Goal: Navigation & Orientation: Find specific page/section

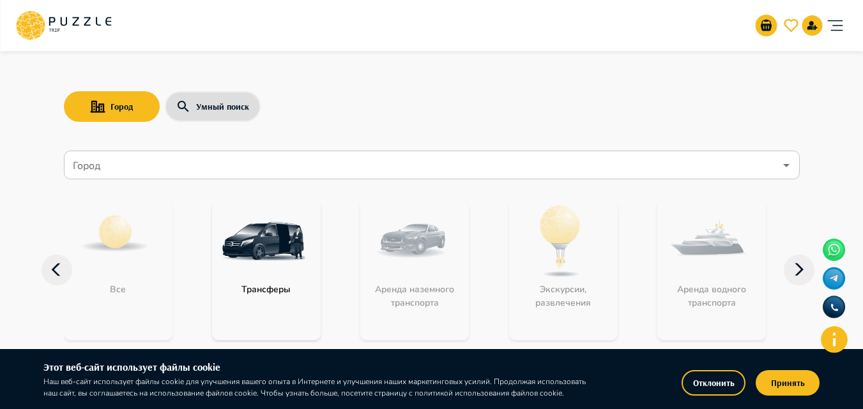
click at [103, 167] on input "Город" at bounding box center [422, 165] width 704 height 24
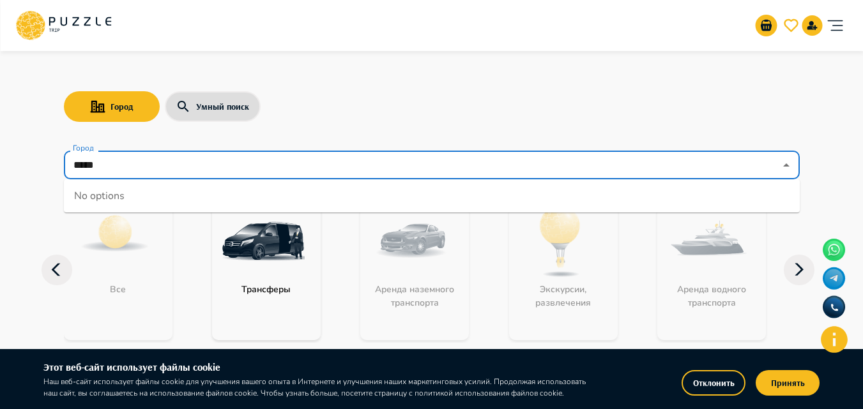
drag, startPoint x: 114, startPoint y: 163, endPoint x: 70, endPoint y: 164, distance: 44.7
click at [68, 165] on div "***** Город" at bounding box center [432, 165] width 736 height 29
type input "*****"
